Goal: Transaction & Acquisition: Download file/media

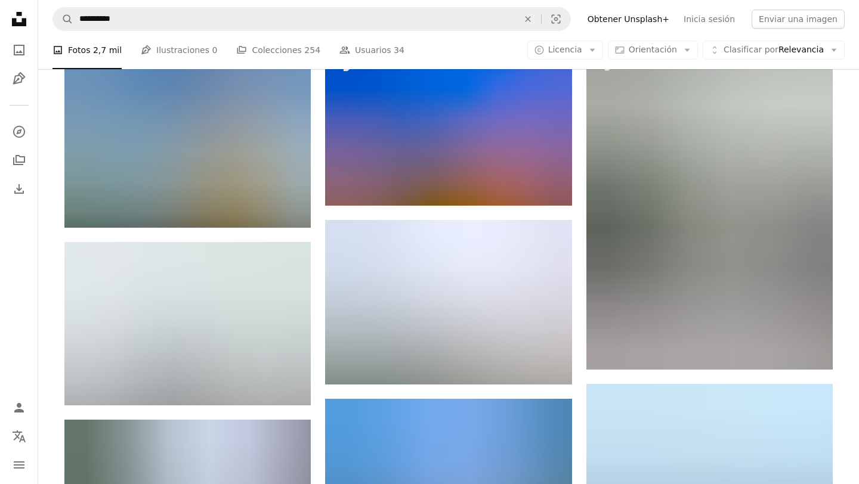
scroll to position [3887, 0]
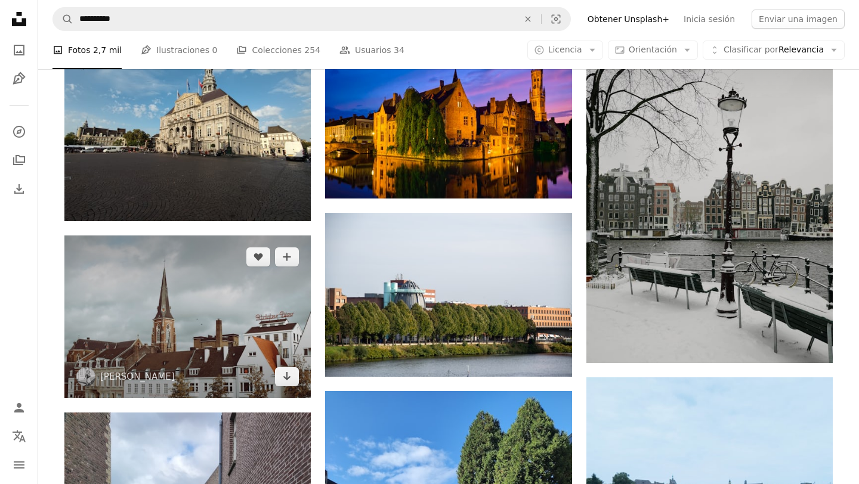
click at [246, 307] on img at bounding box center [187, 317] width 246 height 163
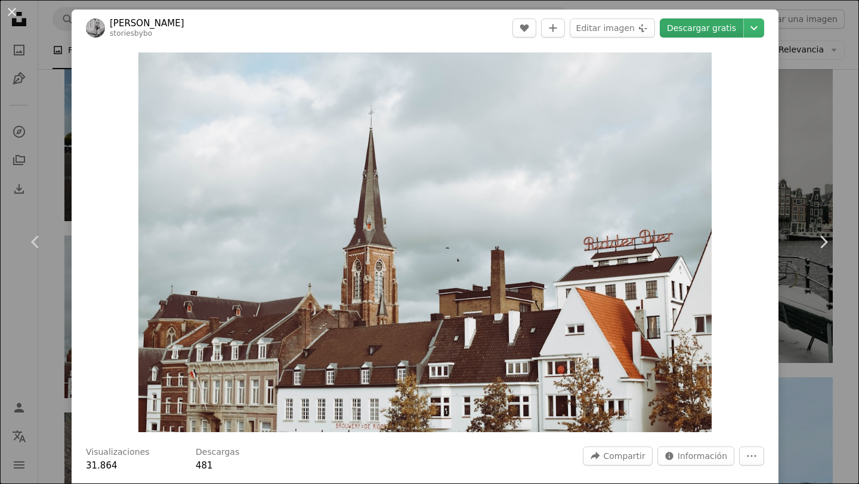
click at [711, 29] on link "Descargar gratis" at bounding box center [700, 27] width 83 height 19
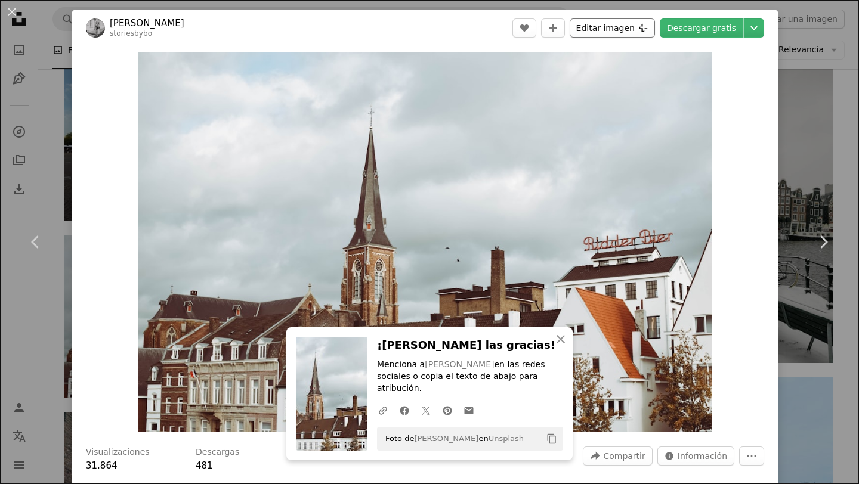
click at [620, 23] on button "Editar imagen Plus sign for Unsplash+" at bounding box center [611, 27] width 85 height 19
